Goal: Information Seeking & Learning: Learn about a topic

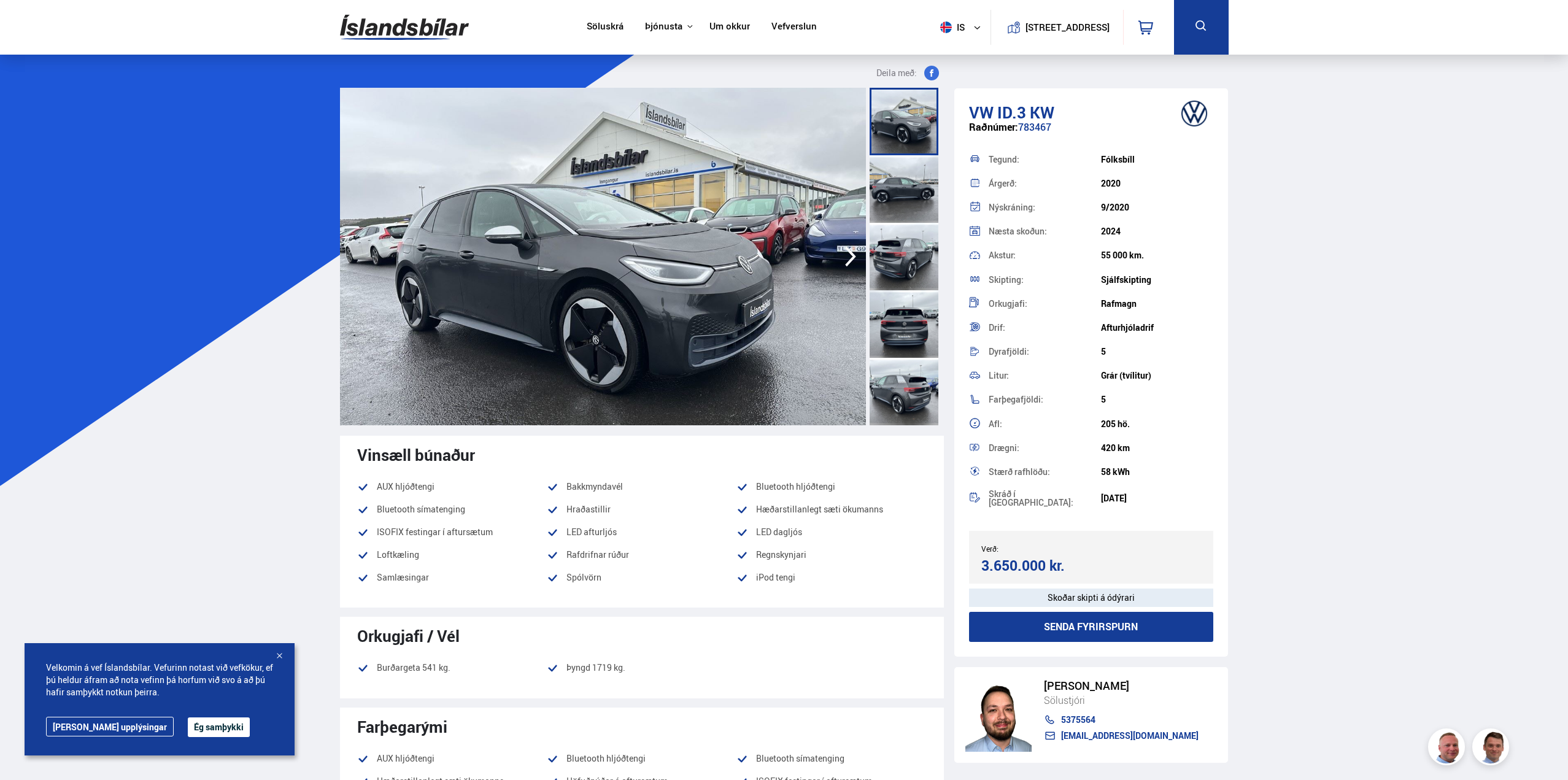
click at [188, 736] on button "Ég samþykki" at bounding box center [218, 727] width 62 height 20
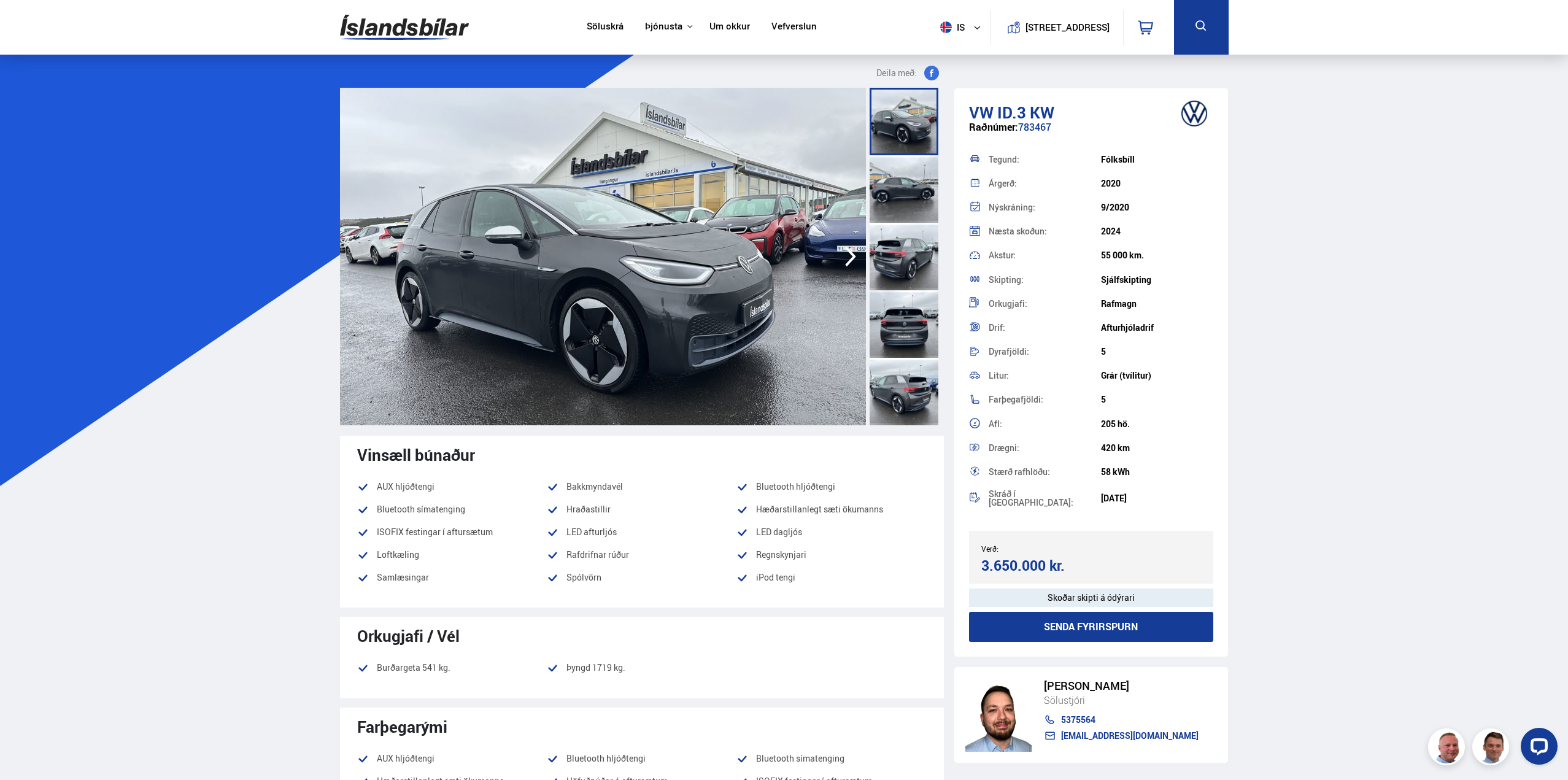
click at [845, 259] on icon "button" at bounding box center [850, 257] width 25 height 30
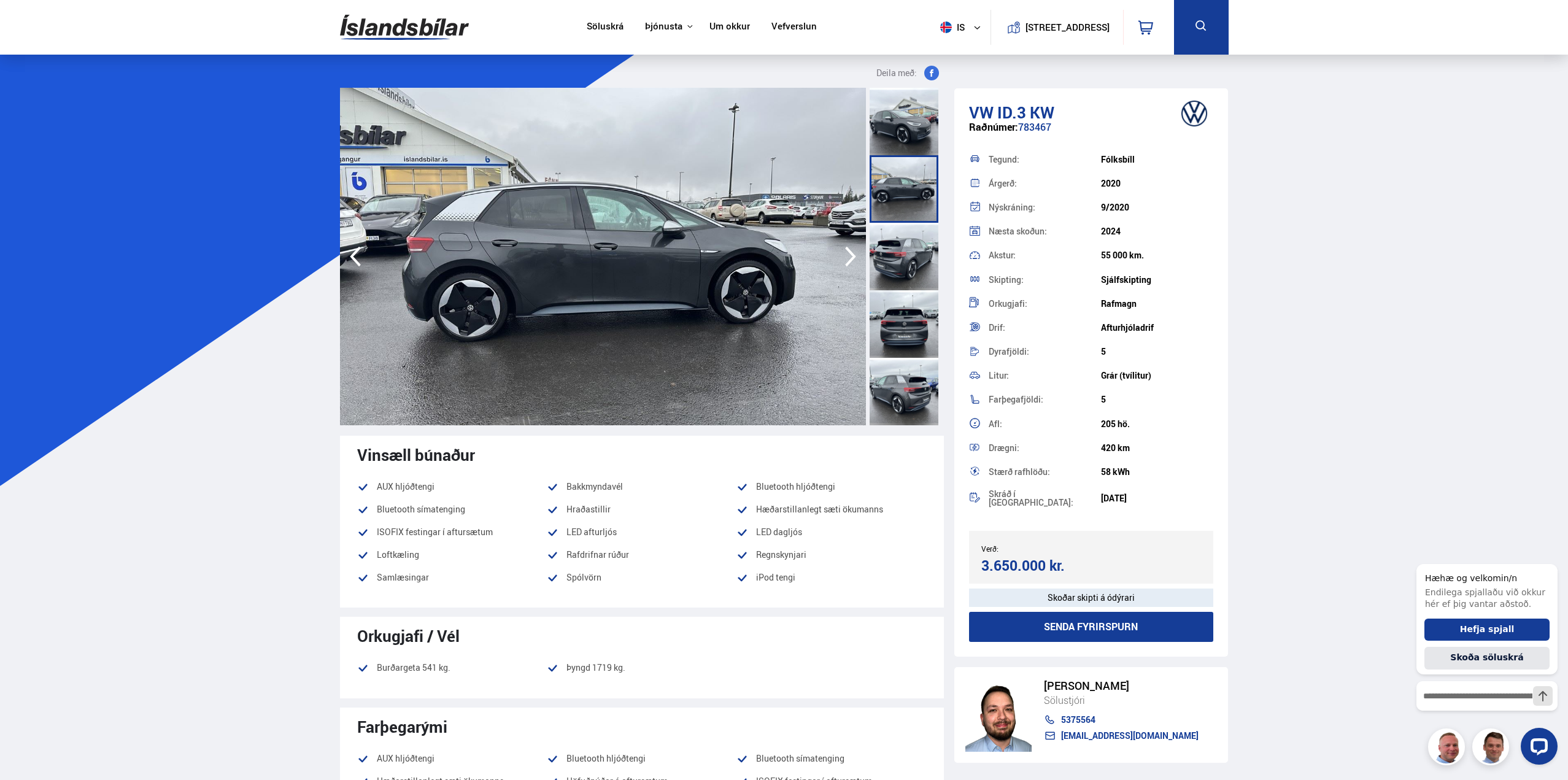
click at [845, 259] on icon "button" at bounding box center [850, 257] width 25 height 30
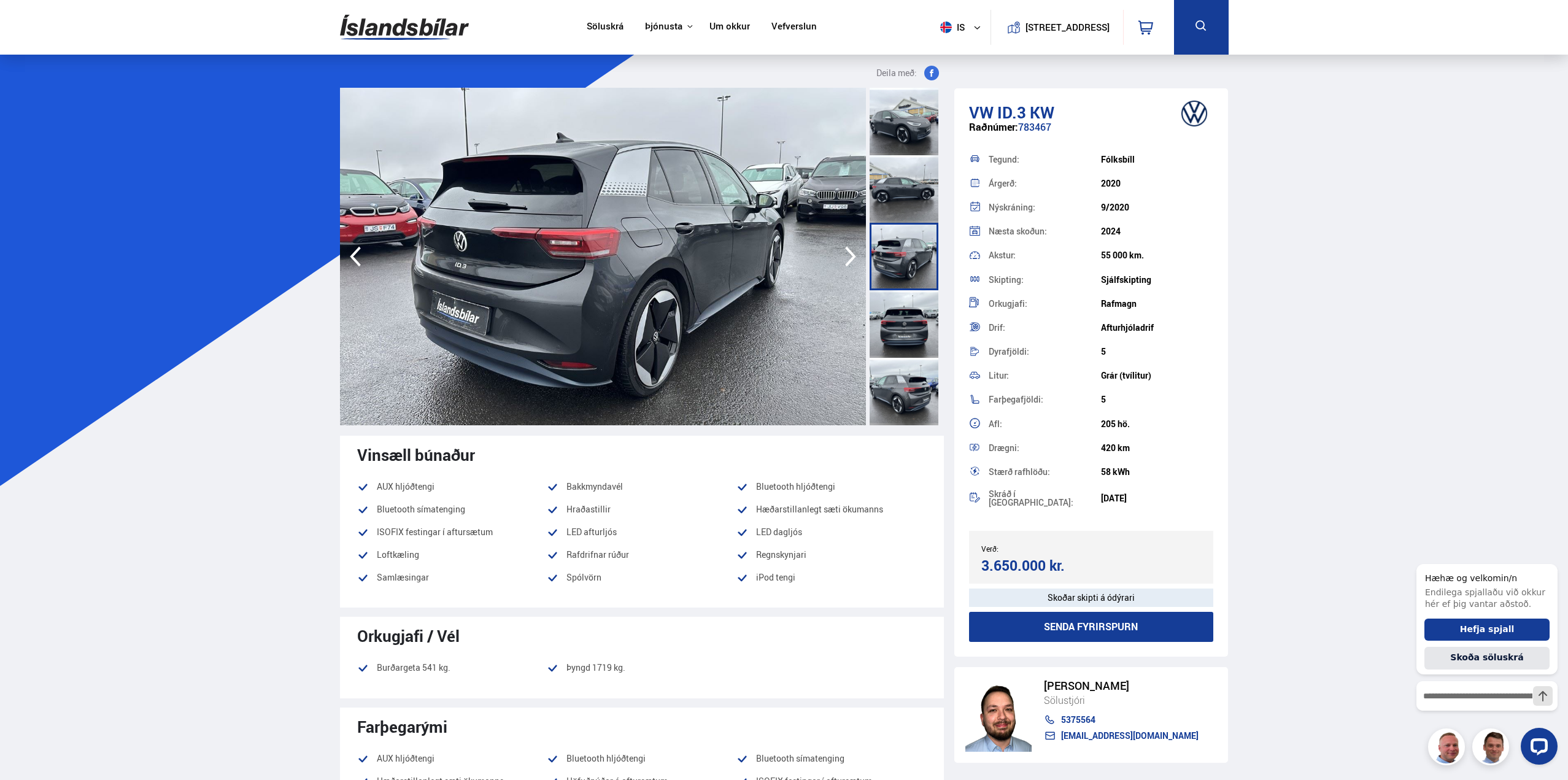
click at [845, 259] on icon "button" at bounding box center [850, 257] width 25 height 30
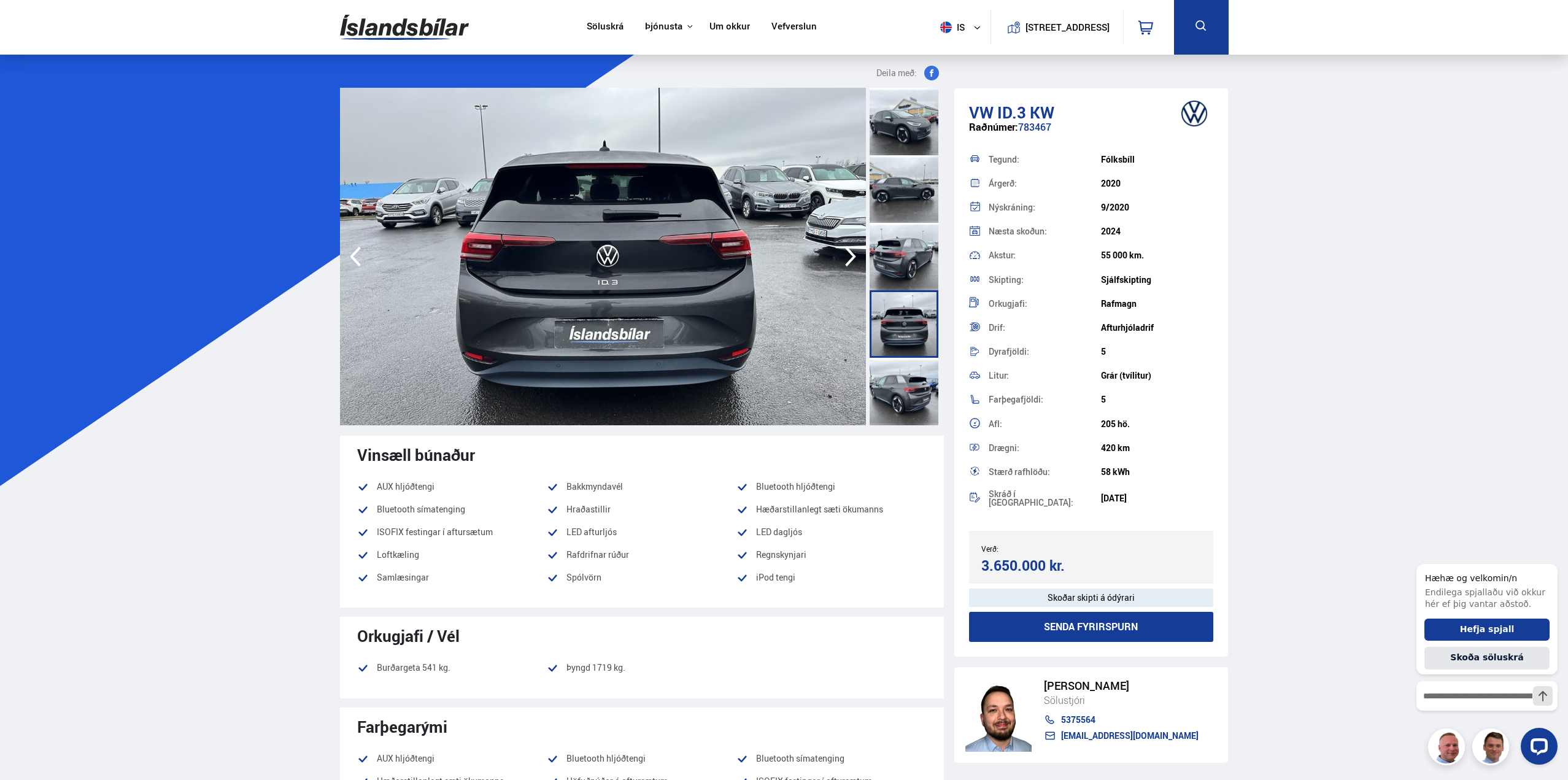
click at [845, 259] on icon "button" at bounding box center [850, 257] width 25 height 30
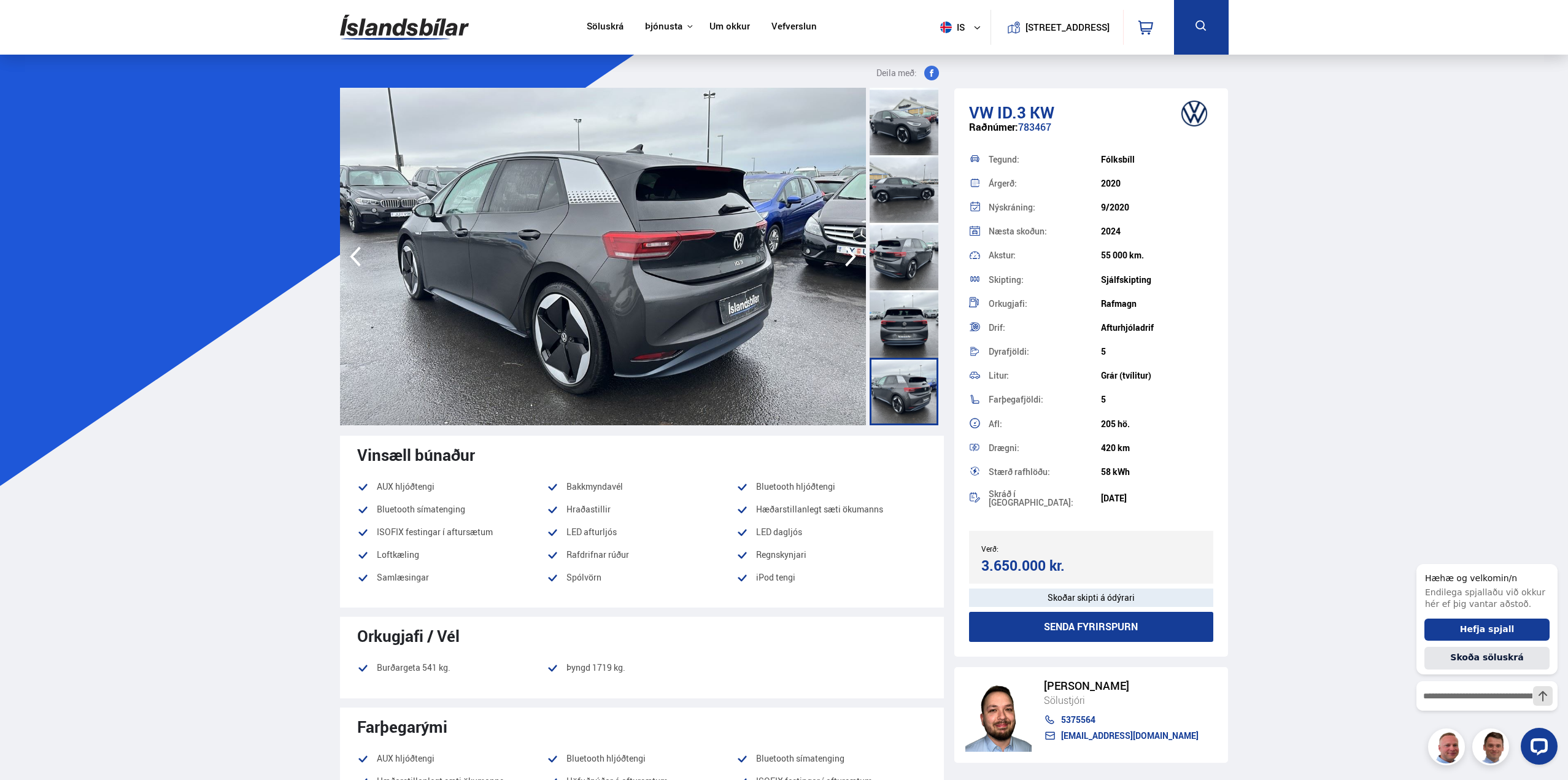
click at [845, 259] on icon "button" at bounding box center [850, 257] width 25 height 30
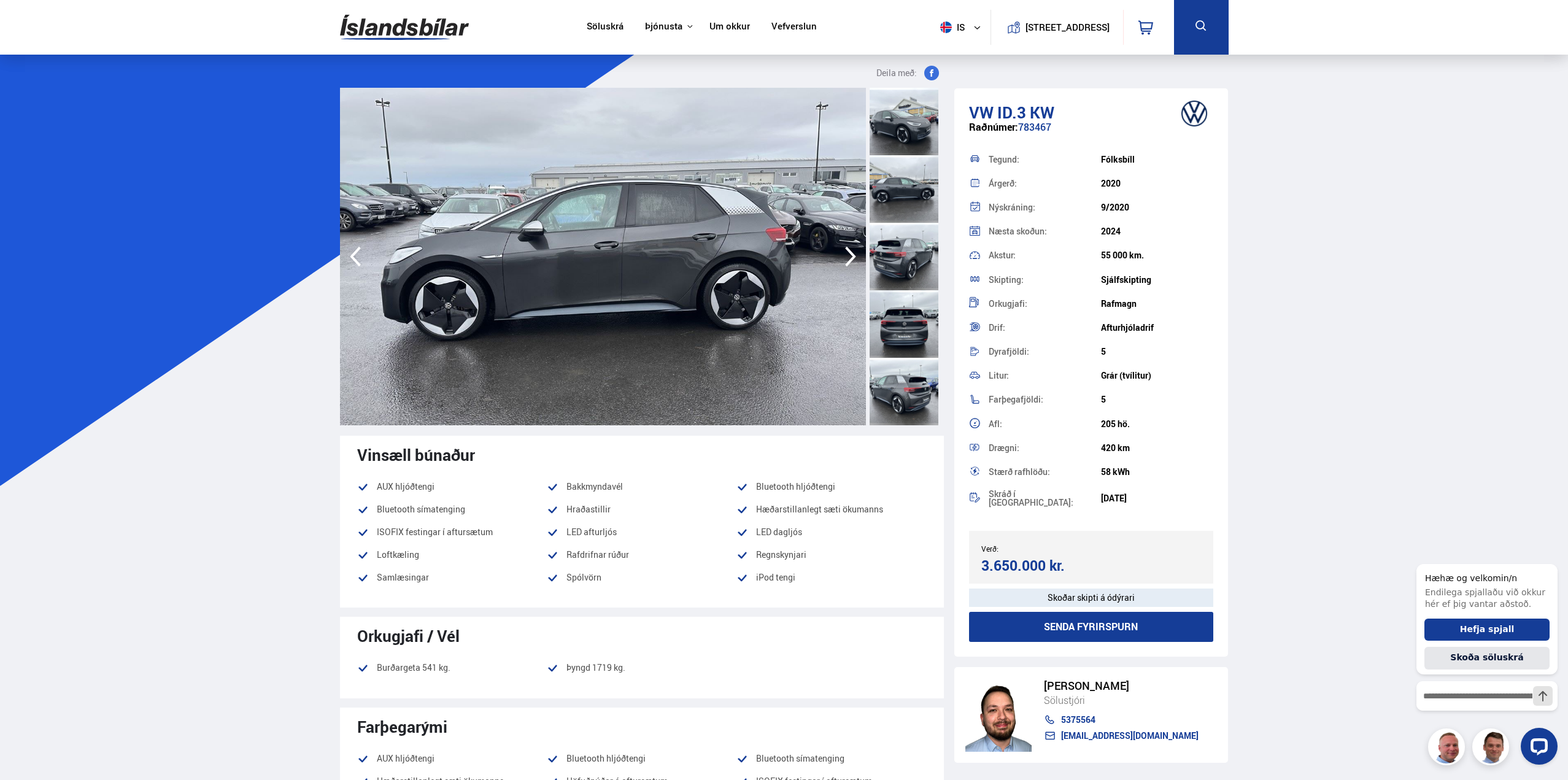
click at [845, 259] on icon "button" at bounding box center [850, 257] width 25 height 30
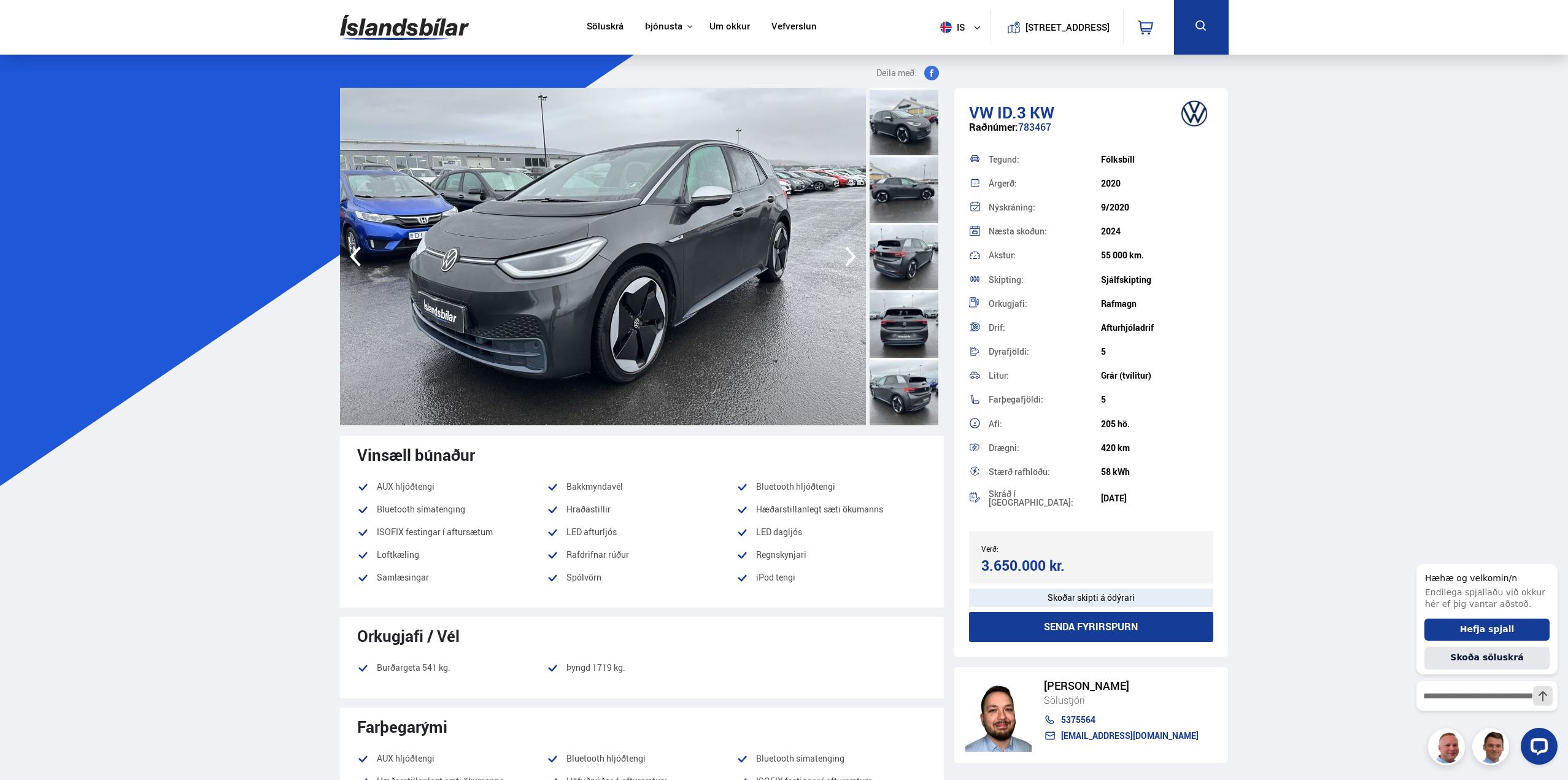
click at [845, 259] on icon "button" at bounding box center [850, 257] width 25 height 30
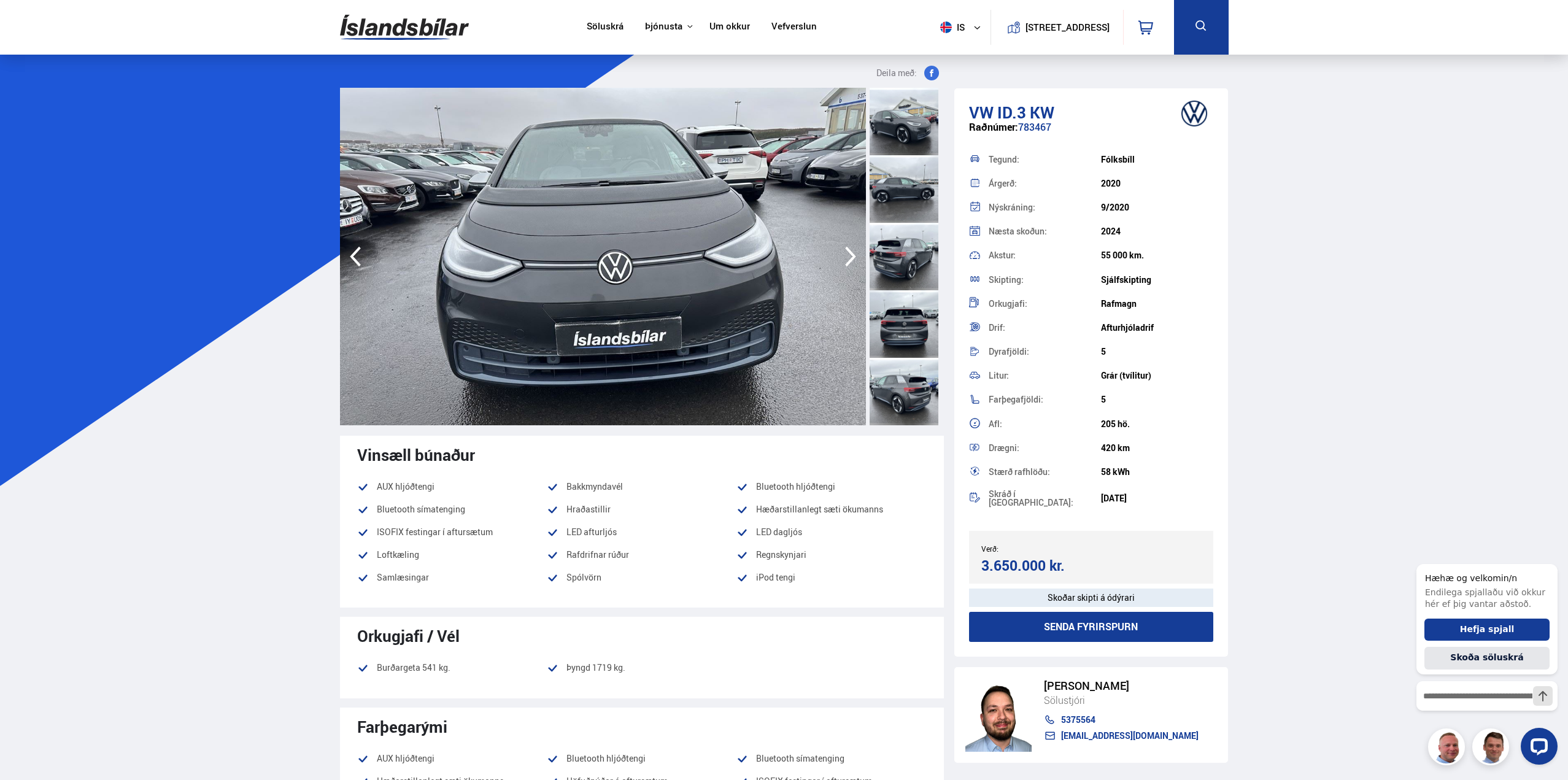
click at [969, 109] on span "VW" at bounding box center [981, 112] width 25 height 22
click at [589, 28] on link "Söluskrá" at bounding box center [605, 27] width 37 height 13
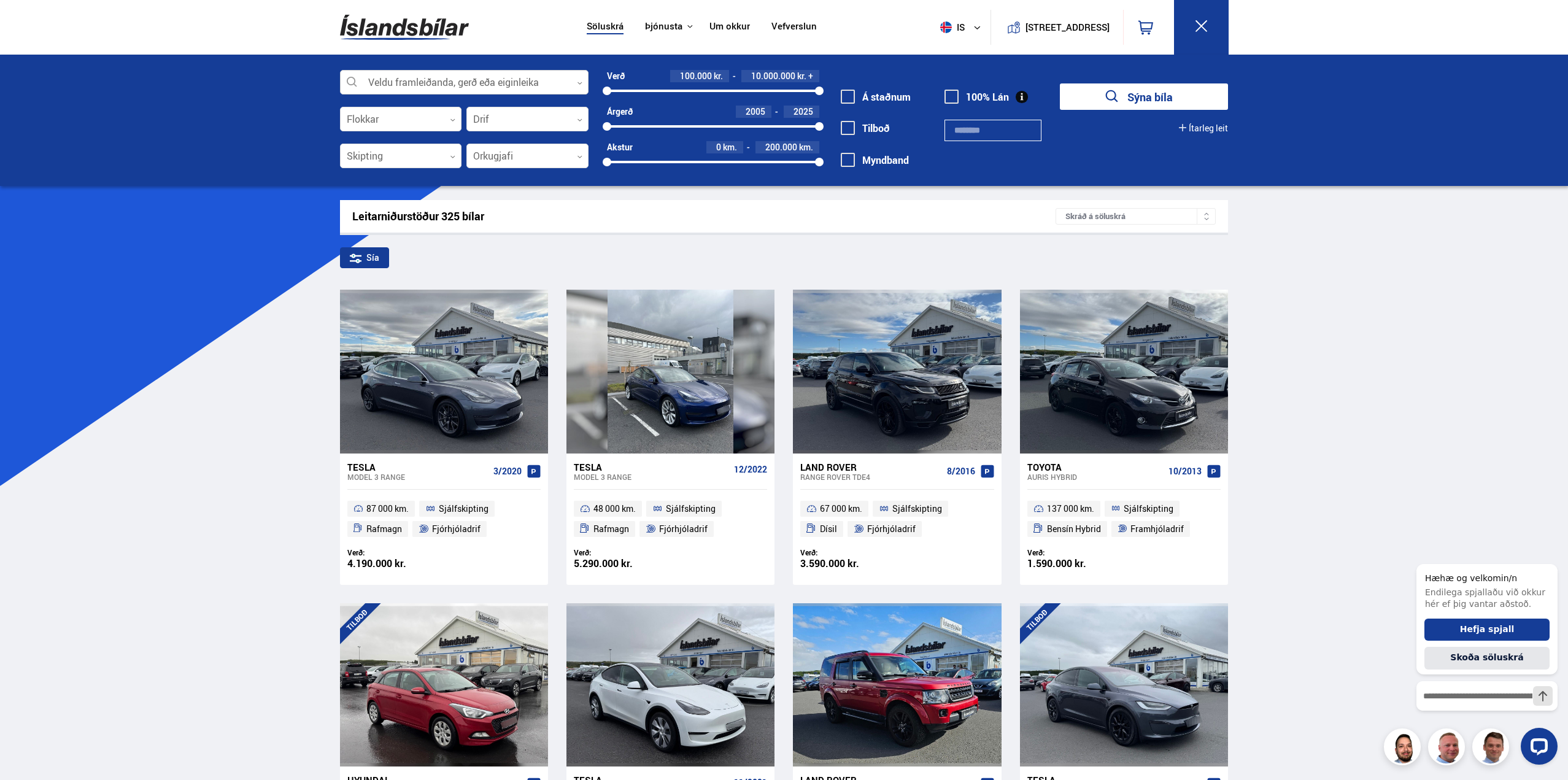
click at [481, 79] on div at bounding box center [464, 82] width 249 height 25
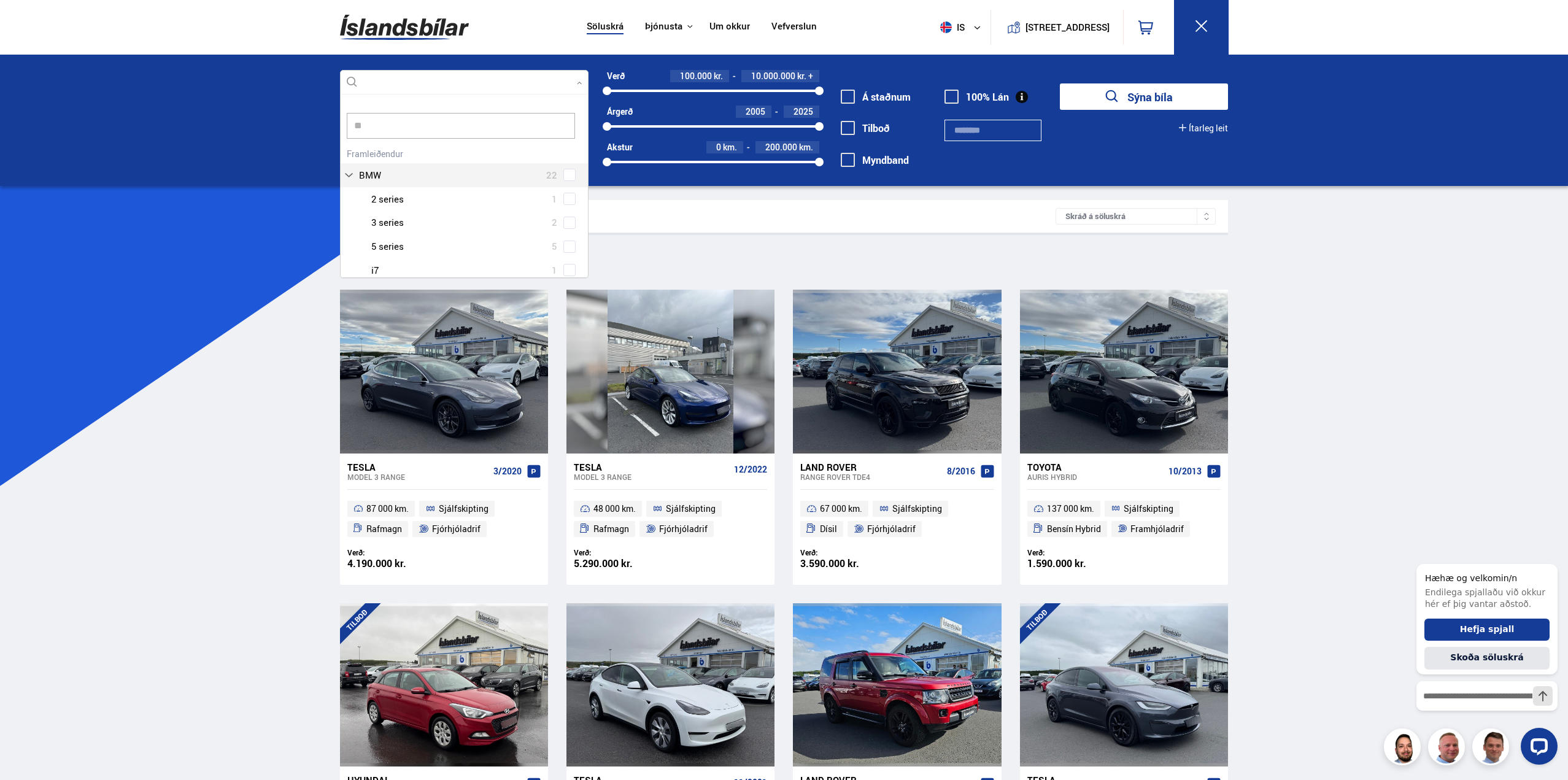
scroll to position [131, 250]
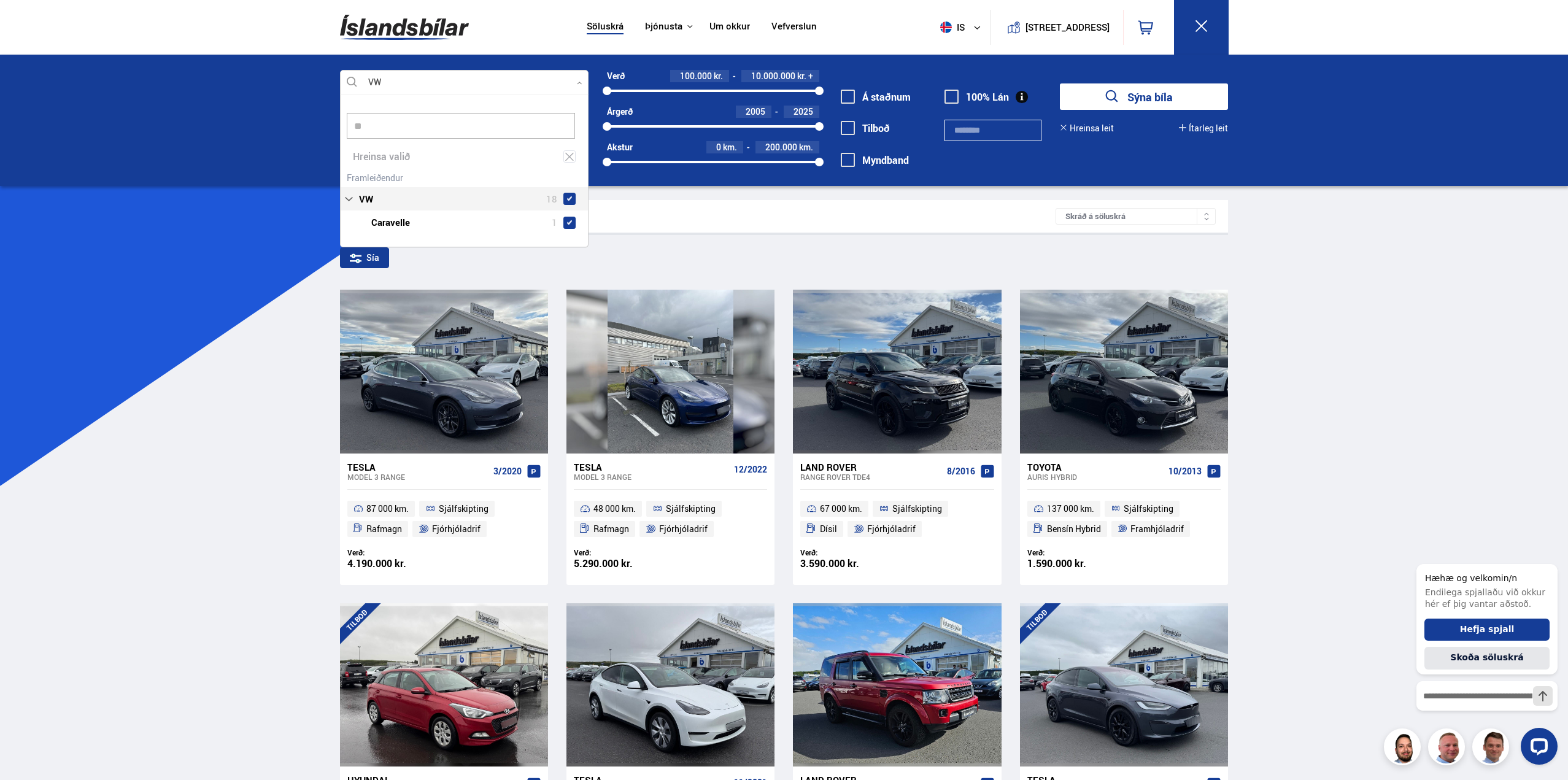
click at [447, 168] on div "VW 18 VW Caravelle 1 VW CC 1 VW Crafter 2 VW Golf 2 VW ID.3 2 VW ID.4 1 VW ID.5…" at bounding box center [464, 201] width 247 height 65
type input "**"
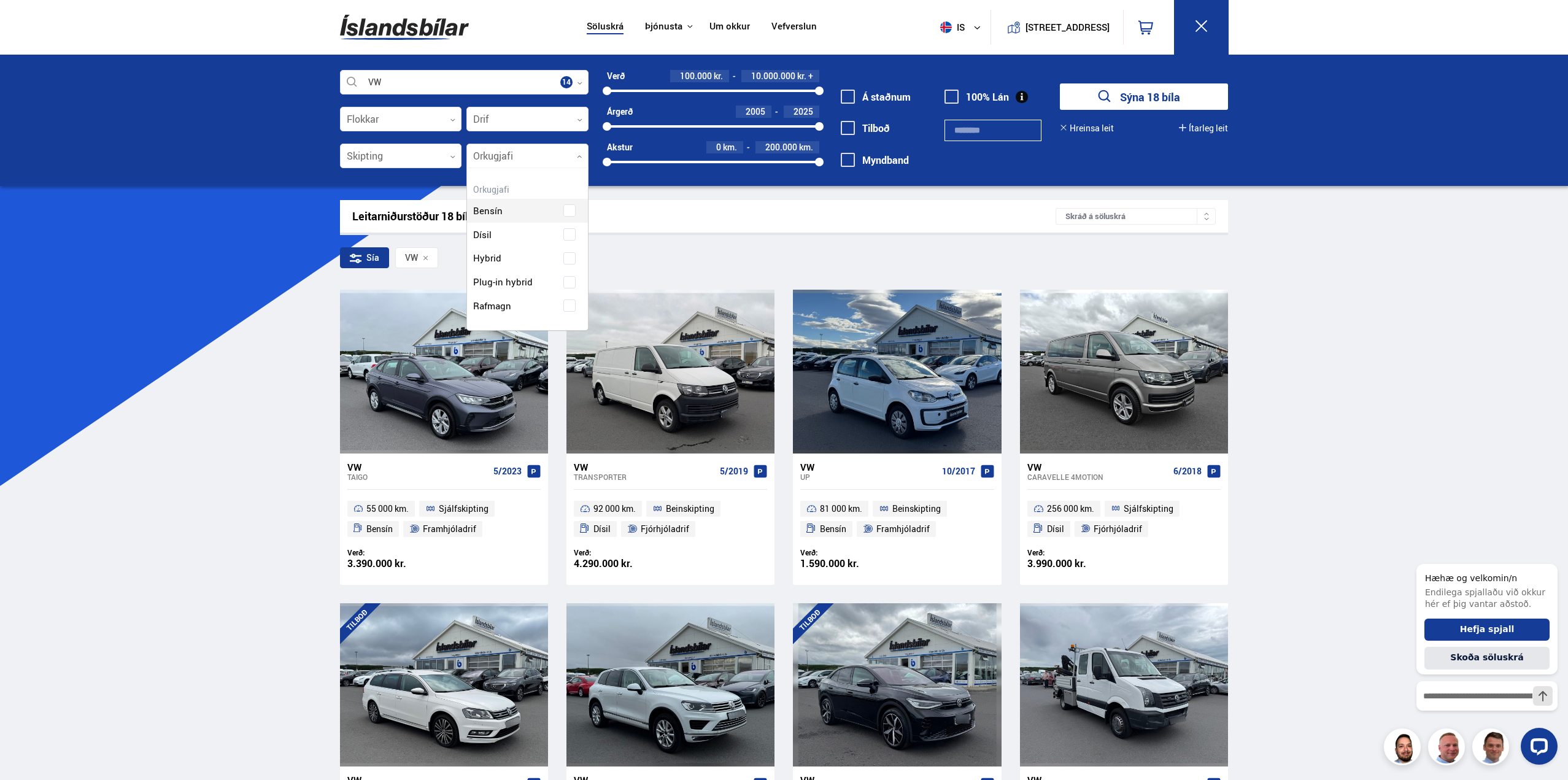
click at [506, 149] on div at bounding box center [527, 156] width 122 height 25
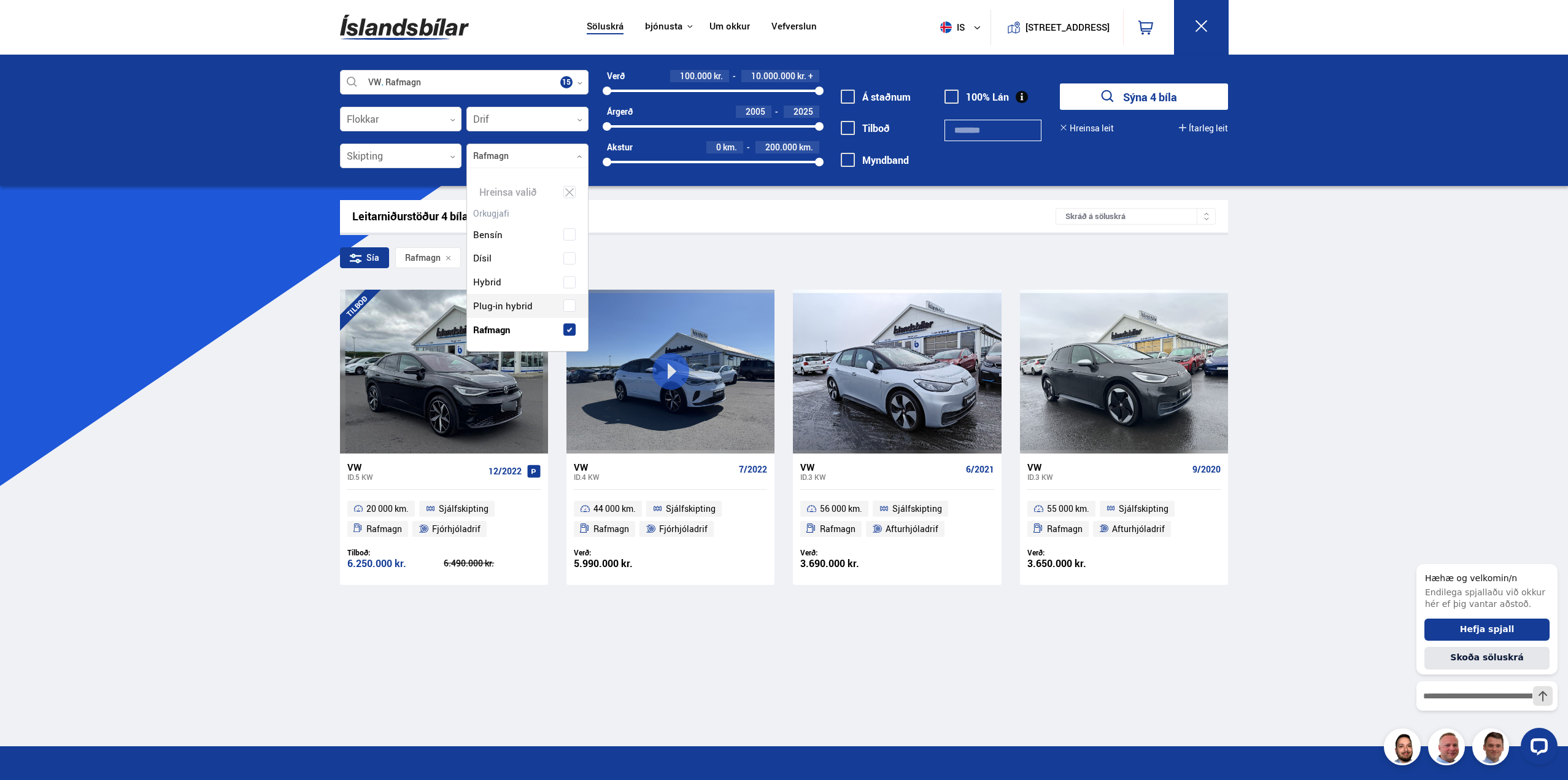
click at [192, 277] on div "Söluskrá Þjónusta Íslandsbílar [DOMAIN_NAME] Íslandsvörn Leiðbeiningar Um okkur…" at bounding box center [784, 479] width 1568 height 958
